Goal: Information Seeking & Learning: Learn about a topic

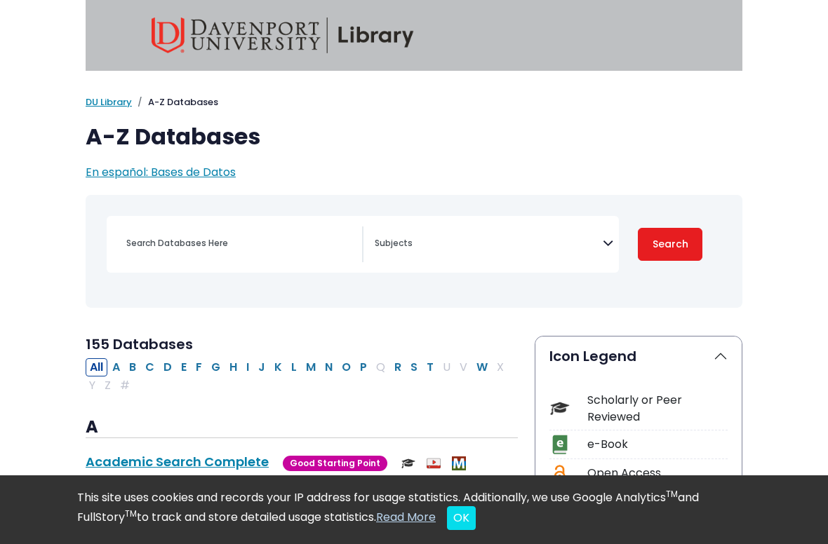
select select "Database Subject Filter"
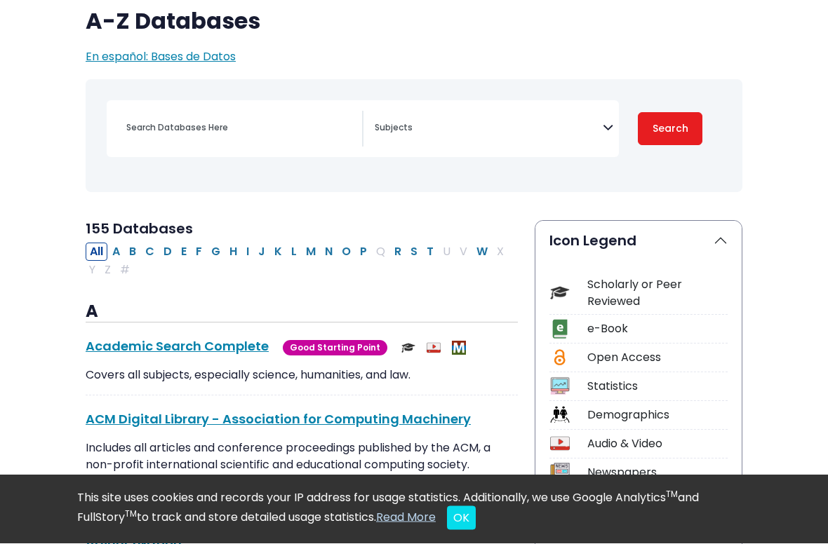
scroll to position [123, 0]
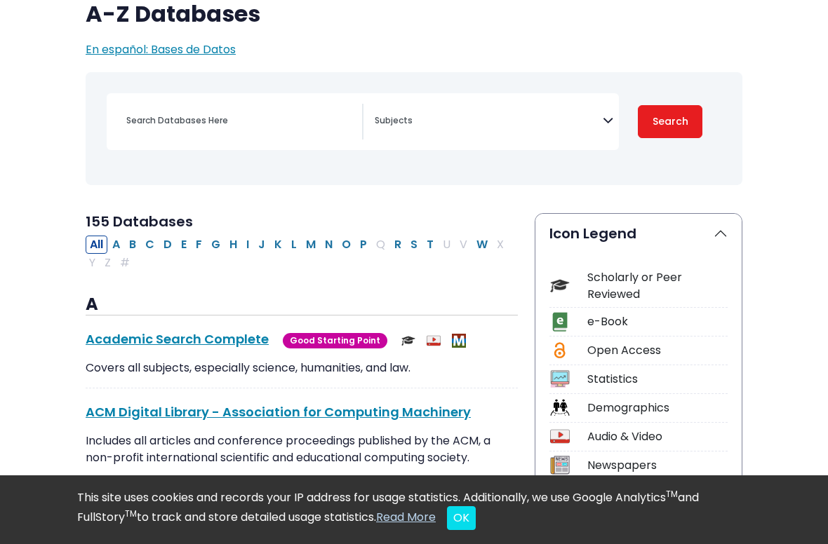
click at [636, 281] on div "Scholarly or Peer Reviewed" at bounding box center [657, 286] width 140 height 34
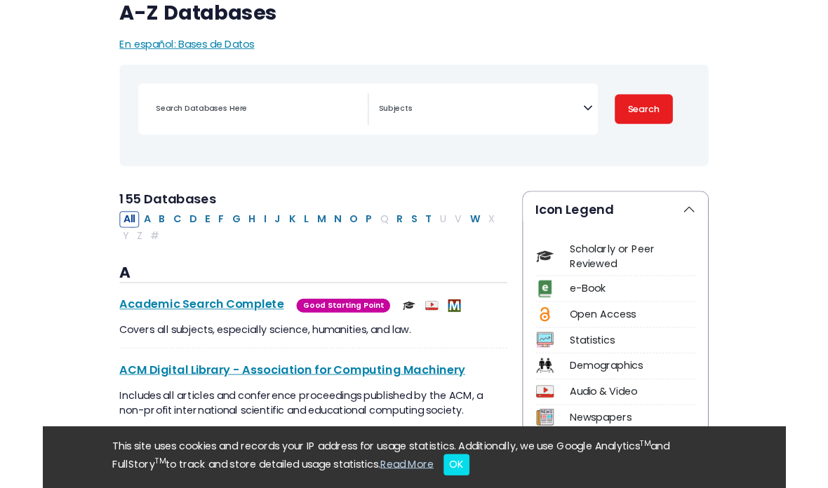
scroll to position [115, 0]
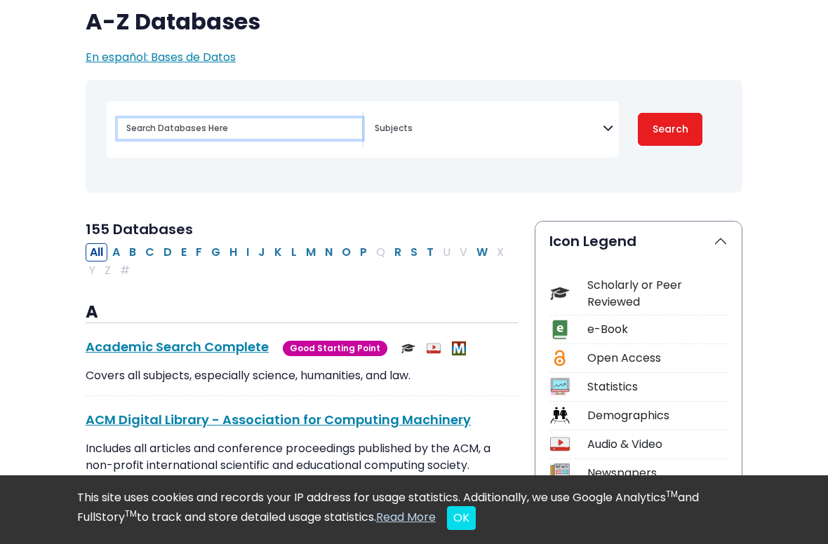
click at [156, 126] on input "Search database by title or keyword" at bounding box center [240, 129] width 244 height 20
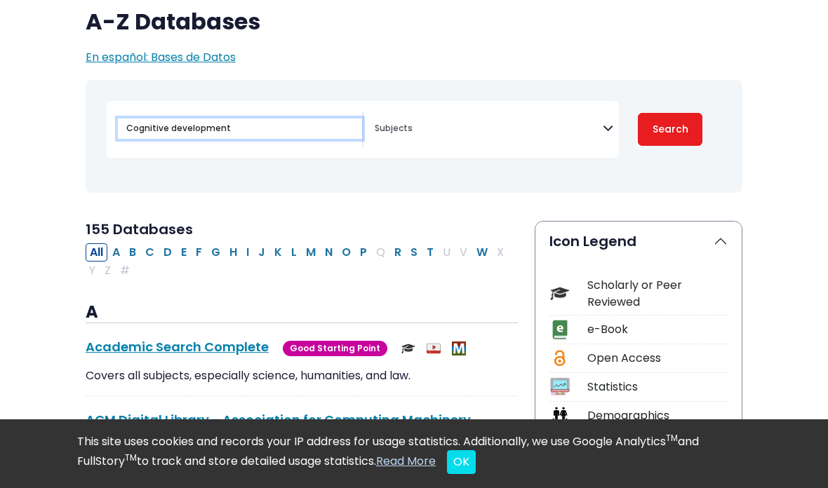
type input "Cognitive development"
click at [670, 128] on button "Search" at bounding box center [670, 129] width 65 height 33
select select "Database Subject Filter"
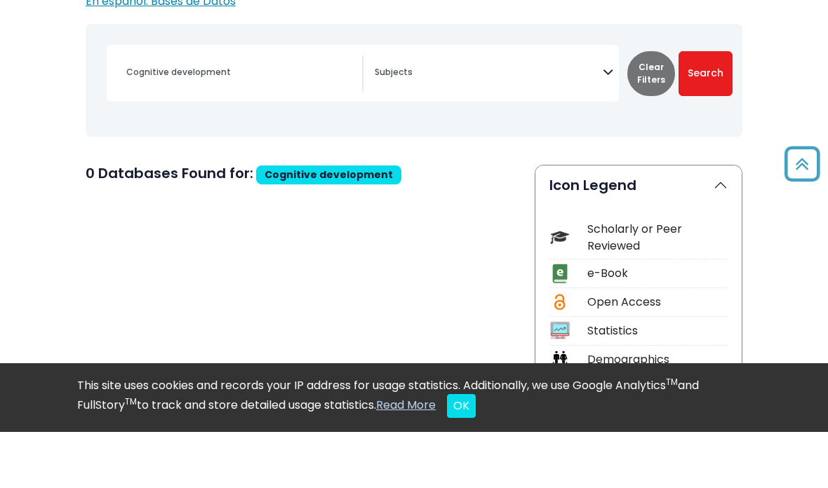
scroll to position [171, 0]
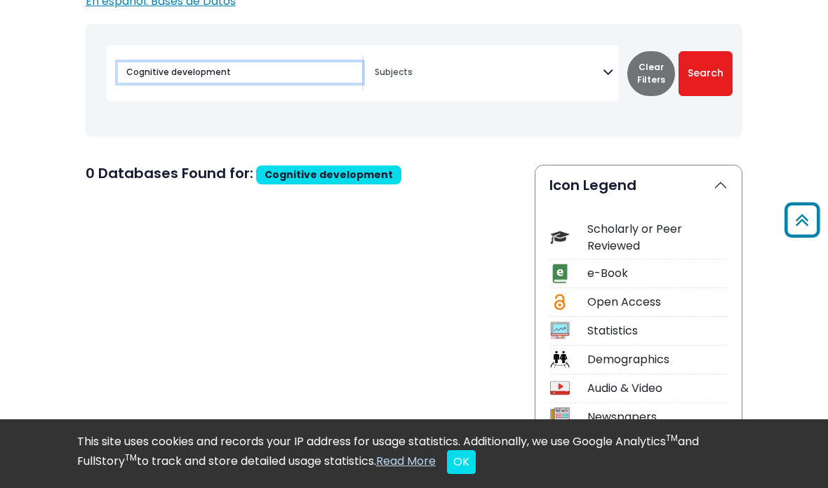
click at [314, 62] on input "Cognitive development" at bounding box center [240, 72] width 244 height 20
click at [290, 69] on input "Cognitive development" at bounding box center [240, 72] width 244 height 20
type input "C"
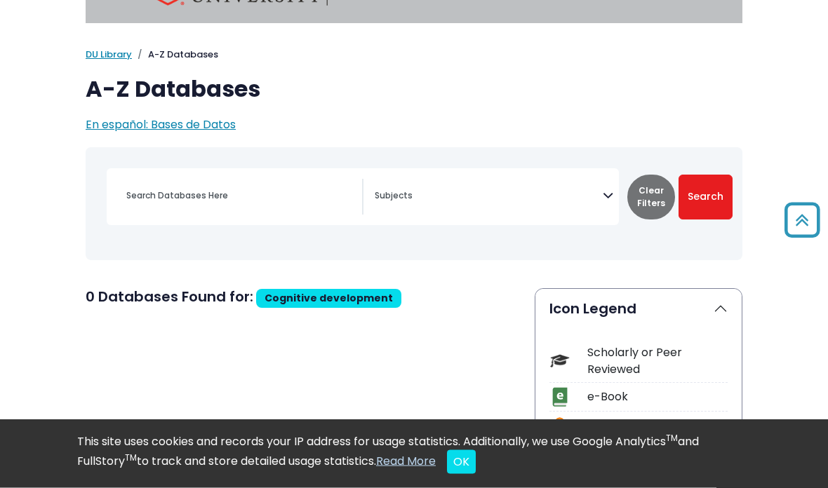
scroll to position [0, 0]
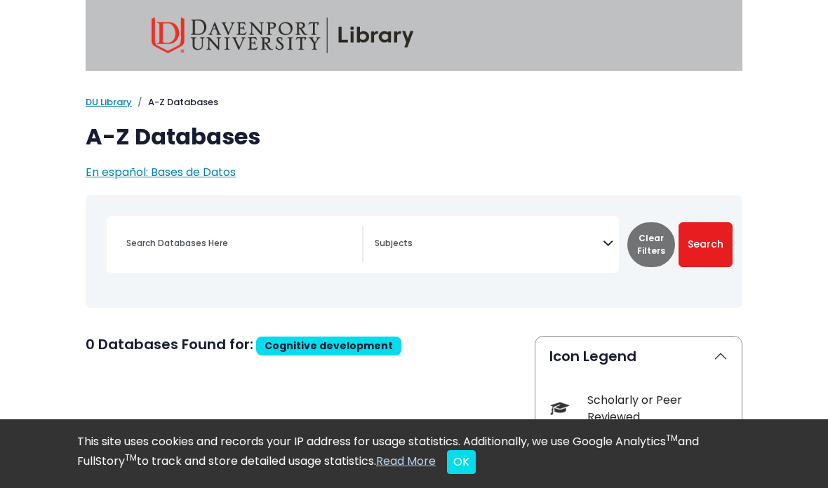
click at [516, 243] on textarea "Search" at bounding box center [489, 244] width 228 height 11
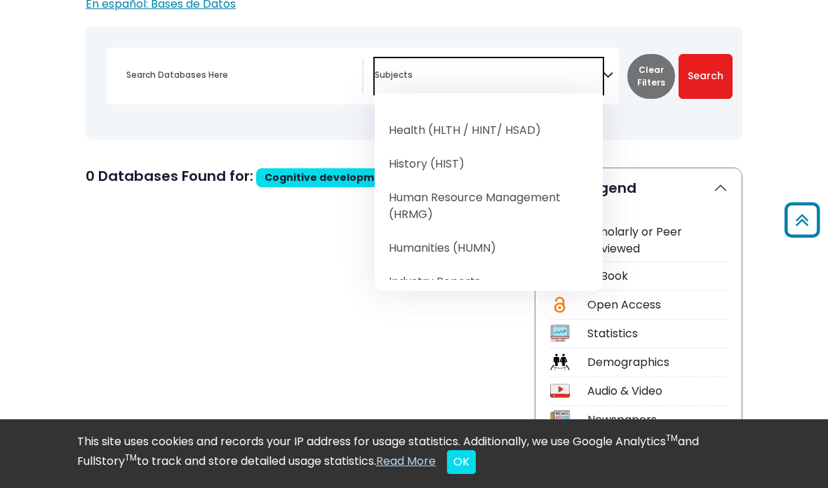
scroll to position [890, 0]
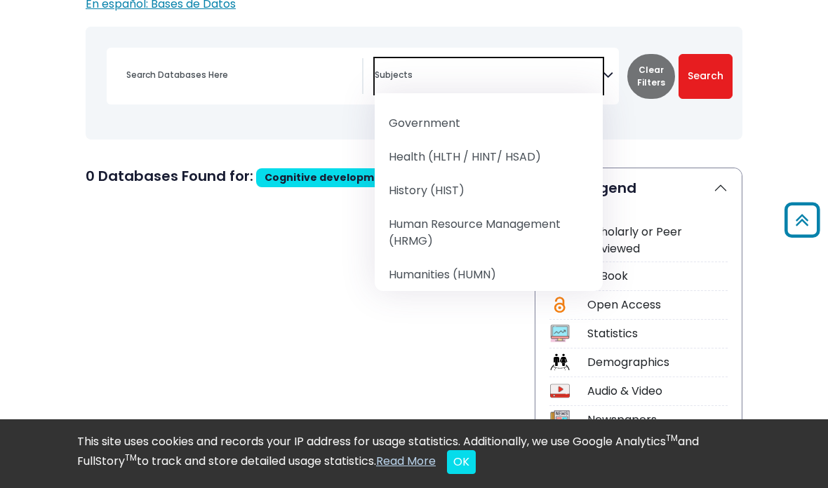
select select "219061"
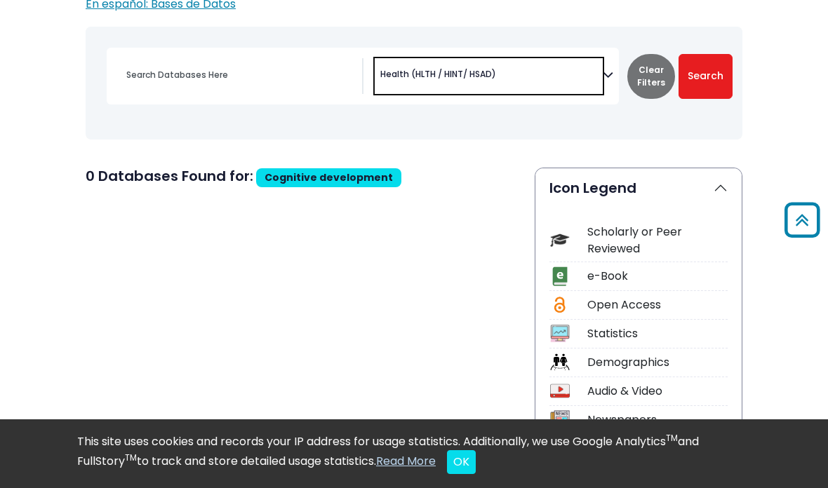
click at [689, 81] on button "Search" at bounding box center [705, 76] width 54 height 45
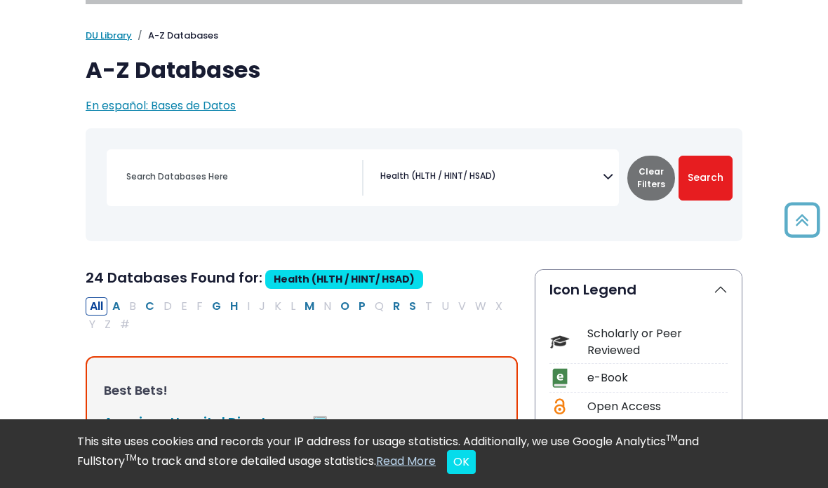
scroll to position [60, 0]
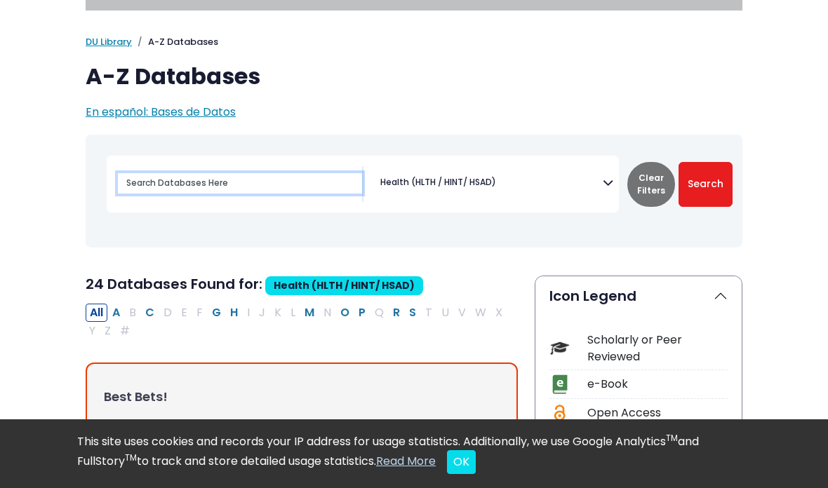
click at [196, 177] on input "Search database by title or keyword" at bounding box center [240, 183] width 244 height 20
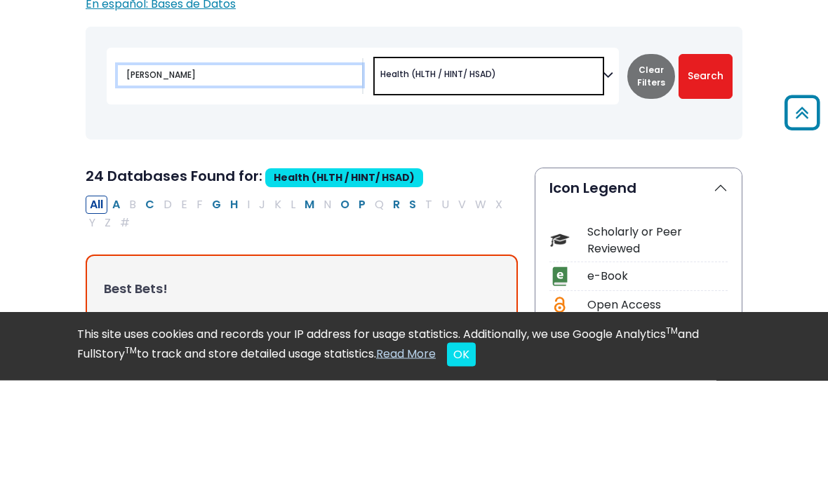
click at [195, 173] on input "[PERSON_NAME]" at bounding box center [240, 183] width 244 height 20
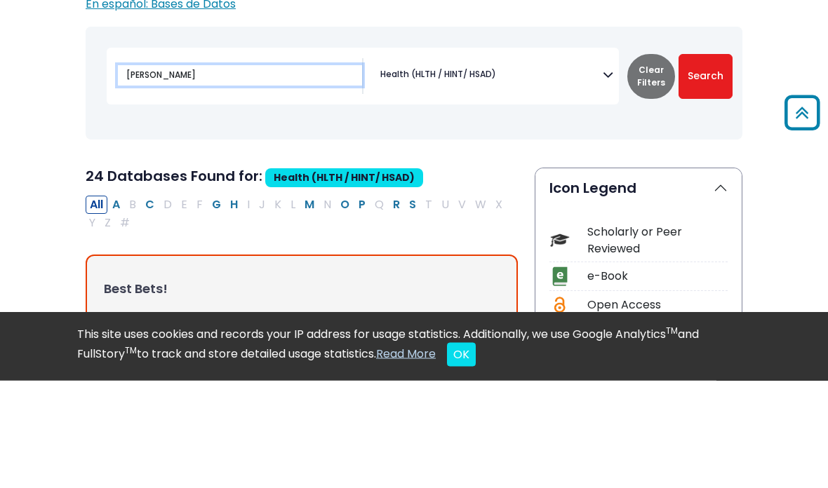
click at [200, 173] on input "[PERSON_NAME]" at bounding box center [240, 183] width 244 height 20
type input "Development"
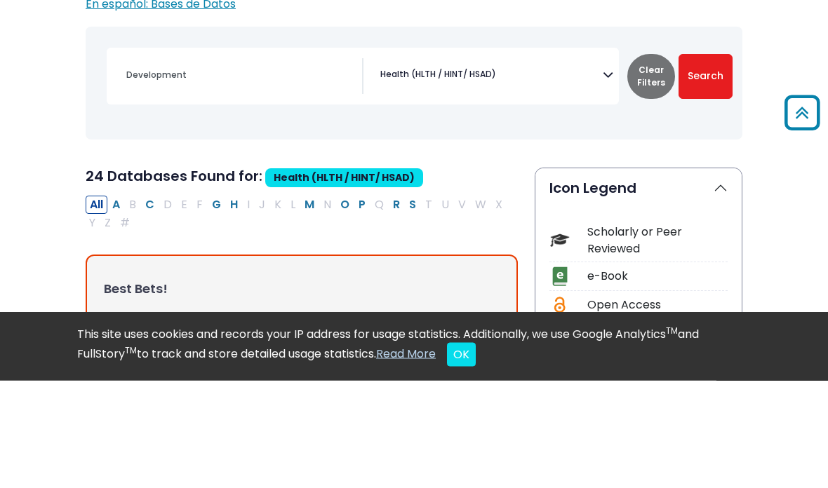
click at [705, 162] on button "Search" at bounding box center [705, 184] width 54 height 45
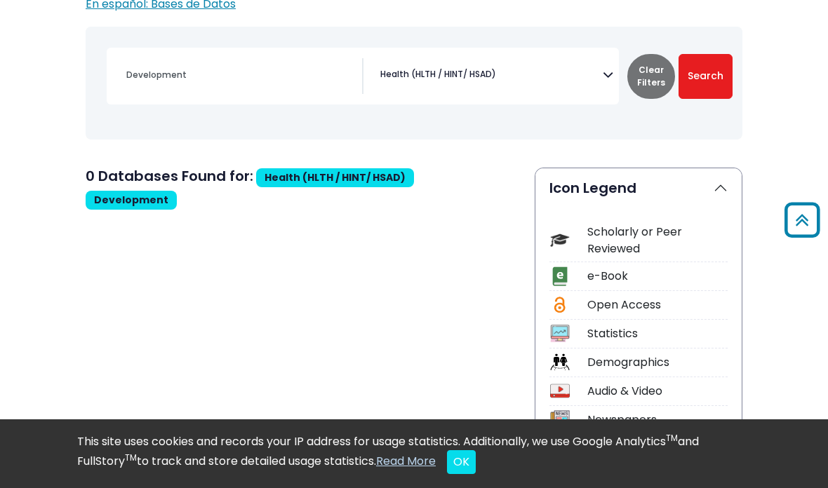
click at [627, 87] on button "Clear Filters" at bounding box center [651, 76] width 48 height 45
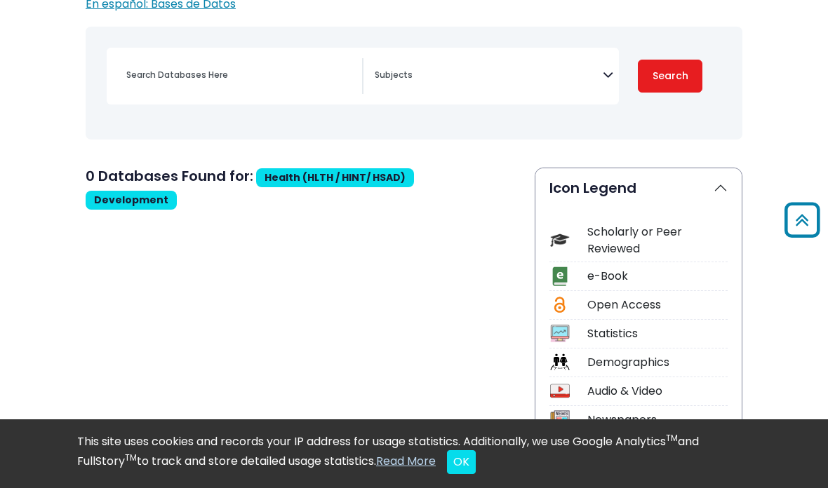
select select "Database Subject Filter"
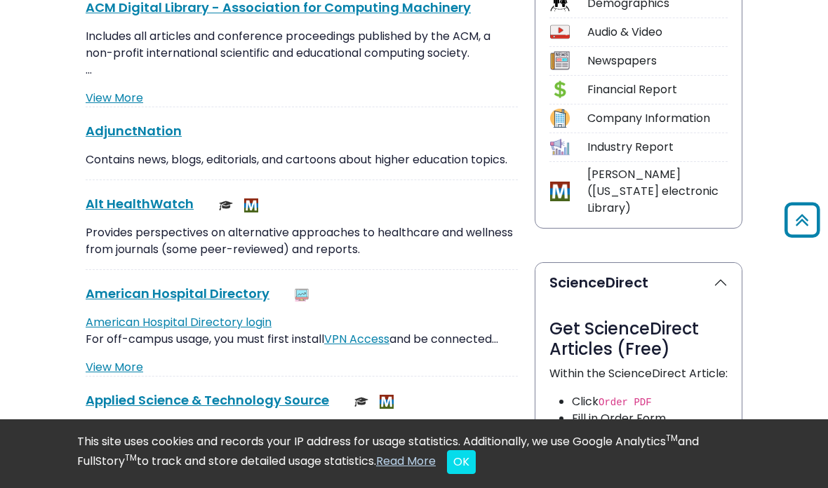
scroll to position [526, 0]
